Goal: Task Accomplishment & Management: Manage account settings

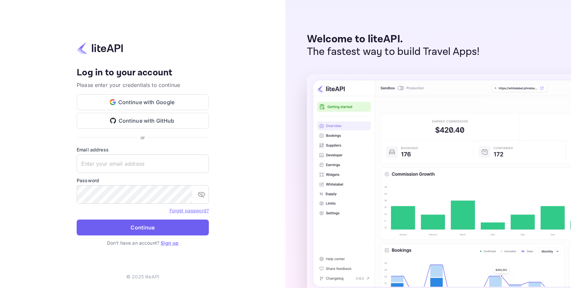
type input "[EMAIL_ADDRESS][DOMAIN_NAME]"
click at [163, 229] on button "Continue" at bounding box center [143, 227] width 132 height 16
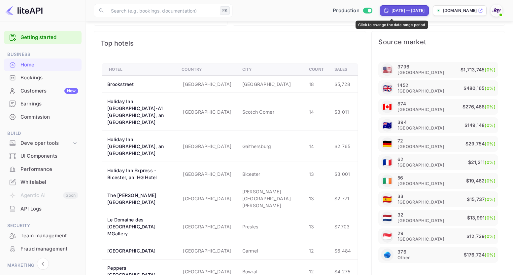
click at [395, 10] on div "[DATE] — [DATE]" at bounding box center [408, 11] width 33 height 6
select select "6"
select select "2025"
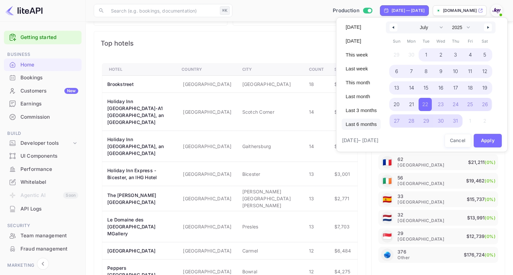
click at [363, 123] on span "Last 6 months" at bounding box center [361, 124] width 39 height 11
select select "1"
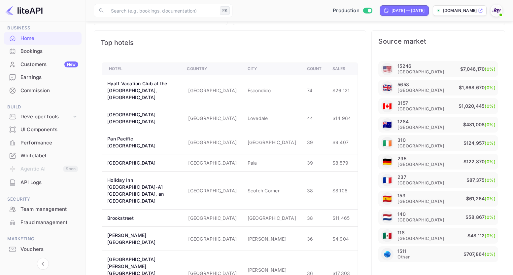
scroll to position [31, 0]
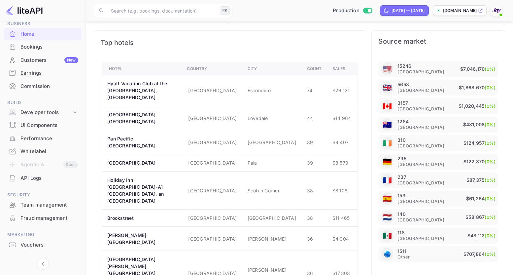
click at [37, 151] on div "Whitelabel" at bounding box center [49, 152] width 58 height 8
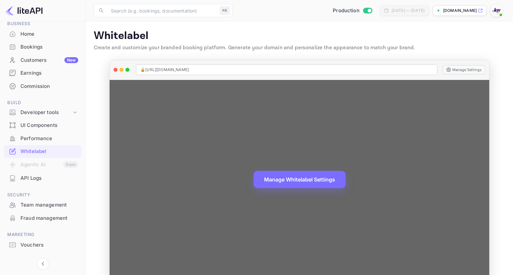
scroll to position [13, 0]
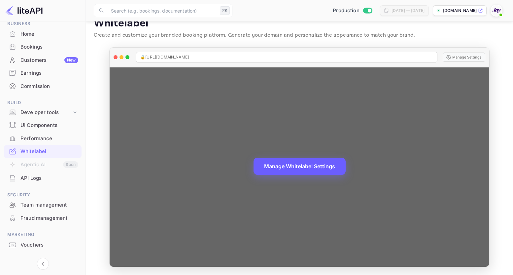
click at [290, 168] on button "Manage Whitelabel Settings" at bounding box center [300, 166] width 92 height 17
